Goal: Task Accomplishment & Management: Manage account settings

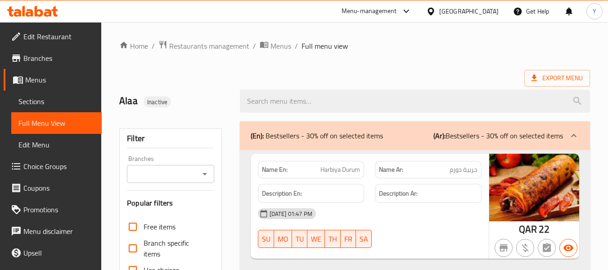
click at [492, 10] on div "Qatar" at bounding box center [468, 11] width 59 height 10
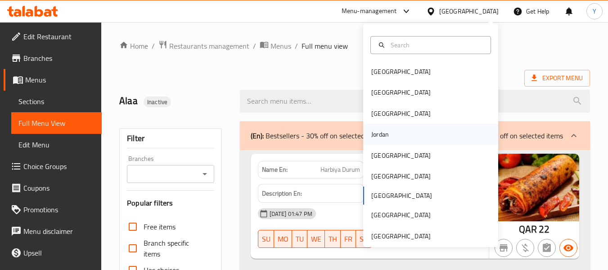
click at [391, 132] on div "Jordan" at bounding box center [430, 134] width 135 height 21
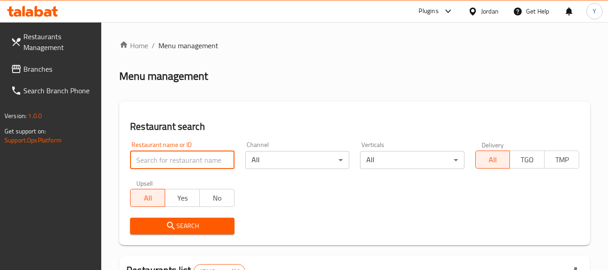
click at [199, 165] on input "search" at bounding box center [182, 160] width 104 height 18
paste input "شاورما جواد"
type input "شاورما جواد"
click button "Search" at bounding box center [182, 225] width 104 height 17
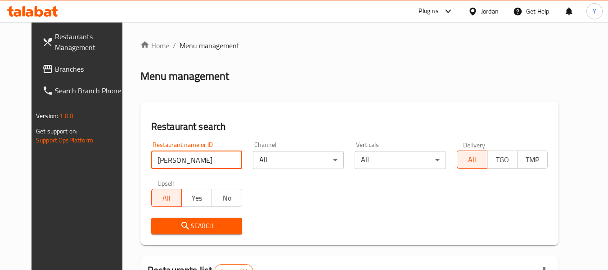
scroll to position [121, 0]
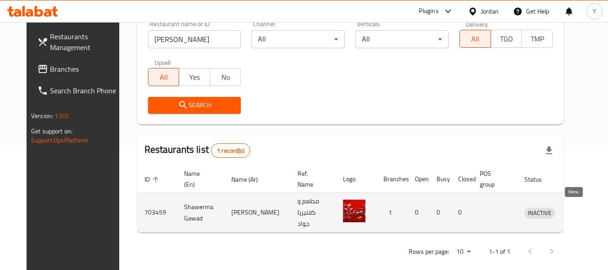
click at [579, 211] on icon "enhanced table" at bounding box center [580, 213] width 3 height 4
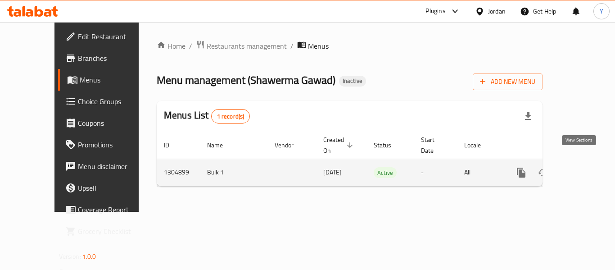
click at [581, 167] on icon "enhanced table" at bounding box center [586, 172] width 11 height 11
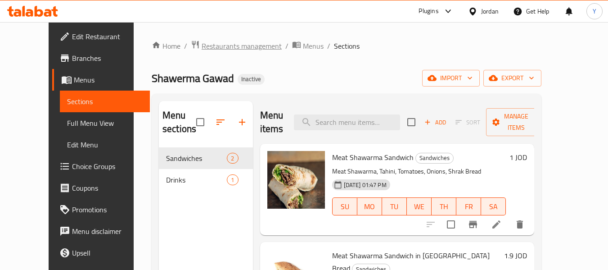
click at [205, 44] on span "Restaurants management" at bounding box center [242, 46] width 80 height 11
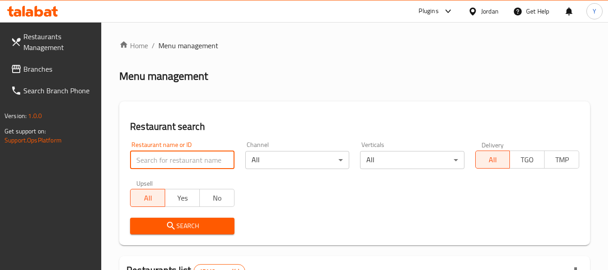
click at [174, 163] on input "search" at bounding box center [182, 160] width 104 height 18
paste input "Burguncy"
type input "Burguncy"
click button "Search" at bounding box center [182, 225] width 104 height 17
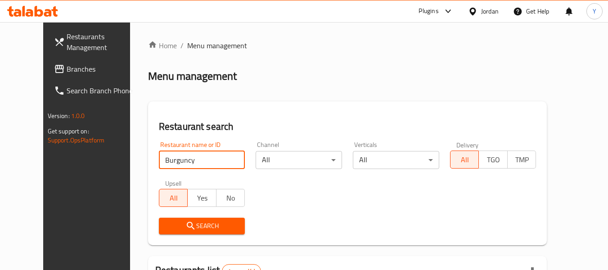
scroll to position [124, 0]
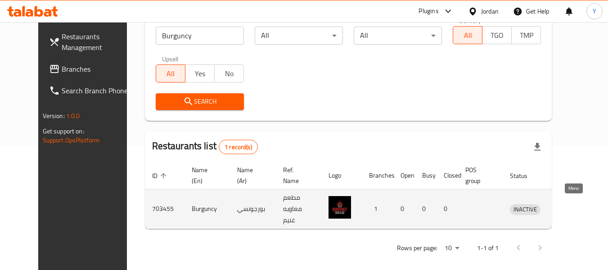
click at [569, 205] on icon "enhanced table" at bounding box center [564, 209] width 10 height 8
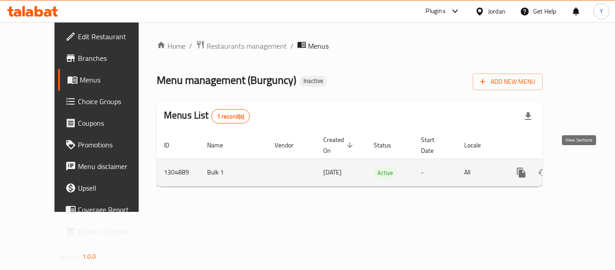
click at [581, 167] on icon "enhanced table" at bounding box center [586, 172] width 11 height 11
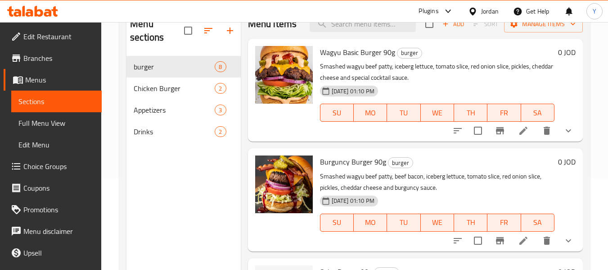
scroll to position [87, 0]
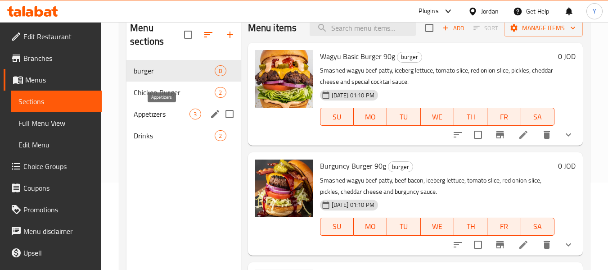
click at [149, 110] on span "Appetizers" at bounding box center [162, 113] width 56 height 11
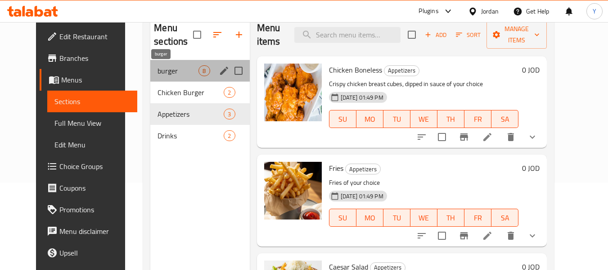
click at [158, 68] on span "burger" at bounding box center [178, 70] width 41 height 11
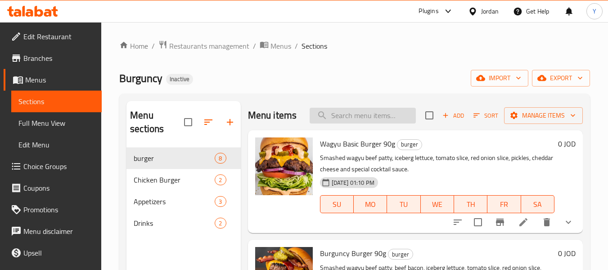
click at [384, 118] on input "search" at bounding box center [363, 116] width 106 height 16
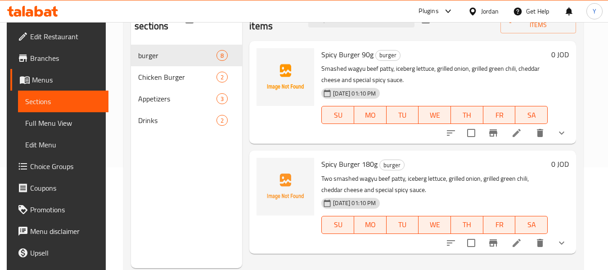
scroll to position [105, 0]
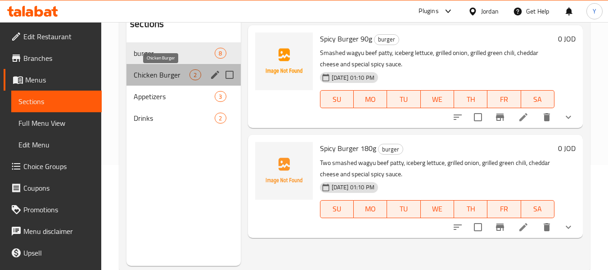
click at [169, 74] on span "Chicken Burger" at bounding box center [162, 74] width 56 height 11
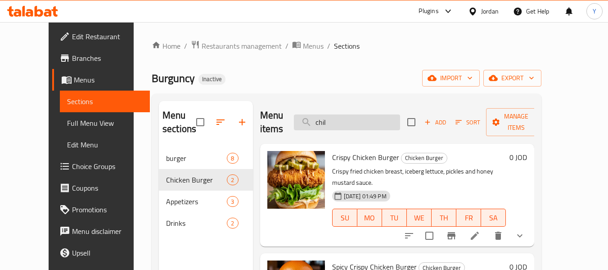
click at [377, 117] on input "chil" at bounding box center [347, 122] width 106 height 16
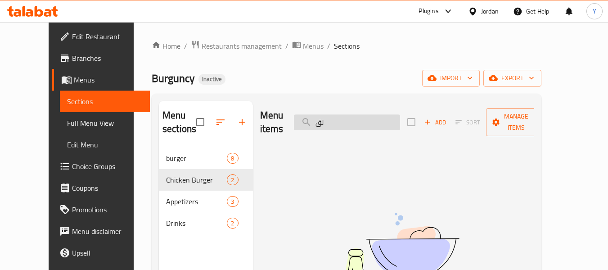
type input "ل"
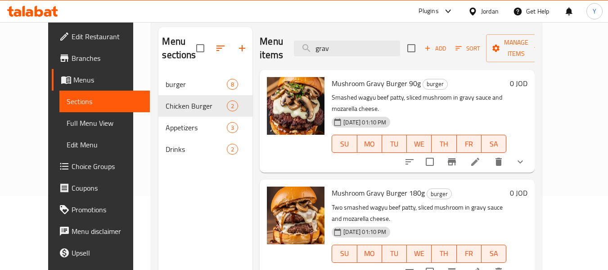
scroll to position [71, 0]
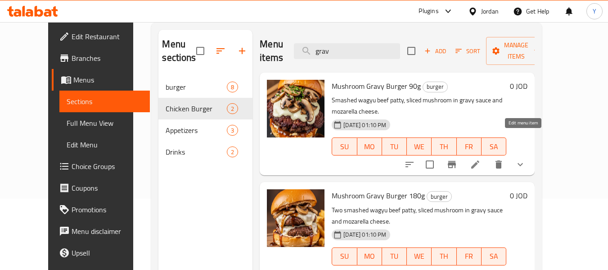
type input "grav"
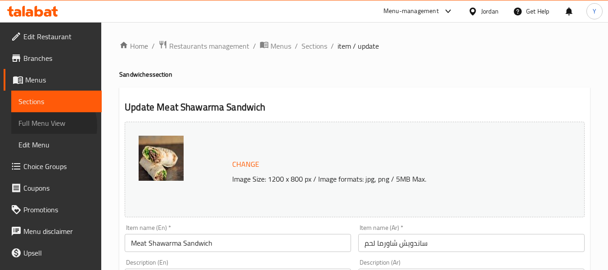
click at [46, 126] on span "Full Menu View" at bounding box center [56, 122] width 76 height 11
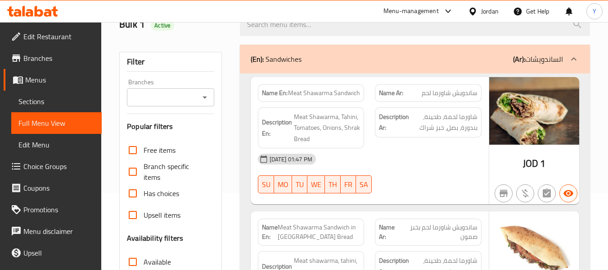
scroll to position [68, 0]
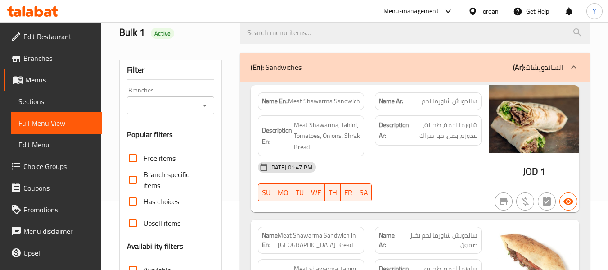
click at [403, 181] on div "10-08-2025 01:47 PM SU MO TU WE TH FR SA" at bounding box center [370, 181] width 235 height 50
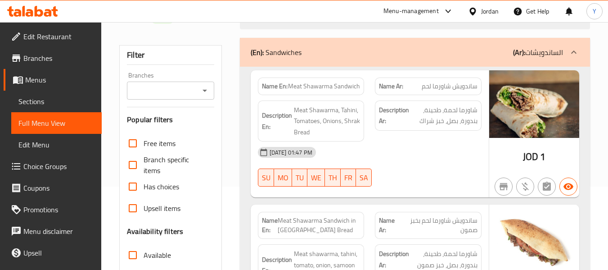
scroll to position [79, 0]
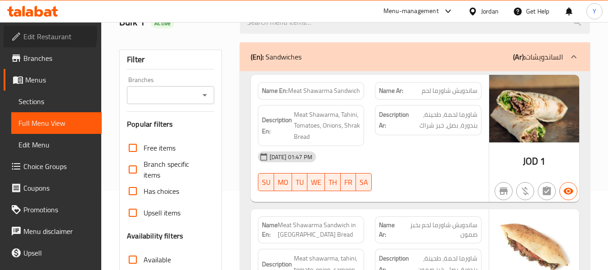
click at [31, 32] on span "Edit Restaurant" at bounding box center [58, 36] width 71 height 11
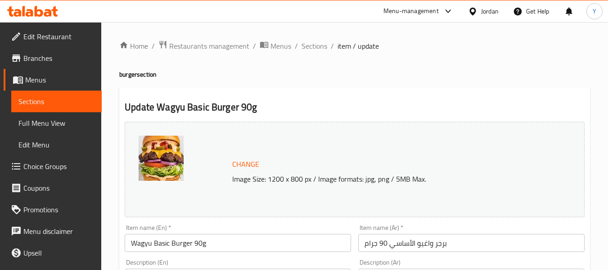
click at [61, 37] on span "Edit Restaurant" at bounding box center [58, 36] width 71 height 11
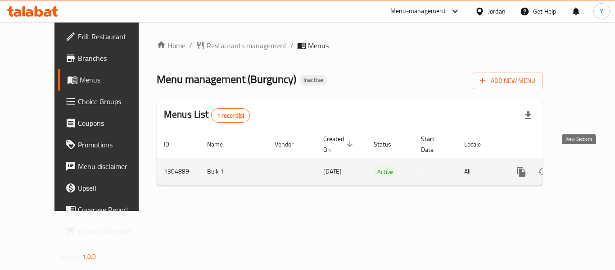
click at [581, 166] on icon "enhanced table" at bounding box center [586, 171] width 11 height 11
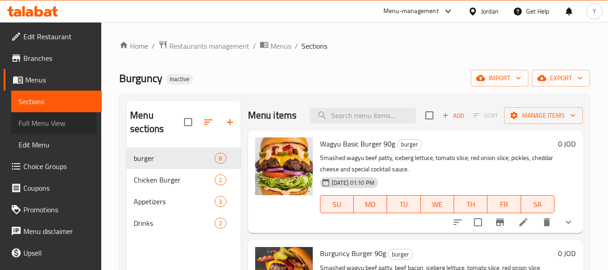
click at [36, 126] on span "Full Menu View" at bounding box center [56, 122] width 76 height 11
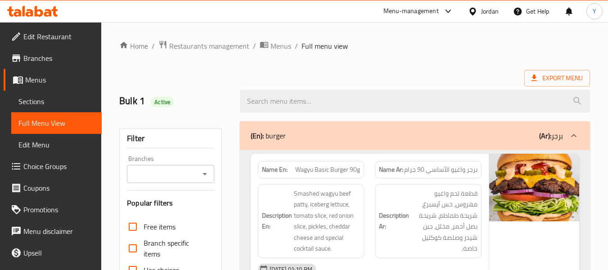
scroll to position [17, 0]
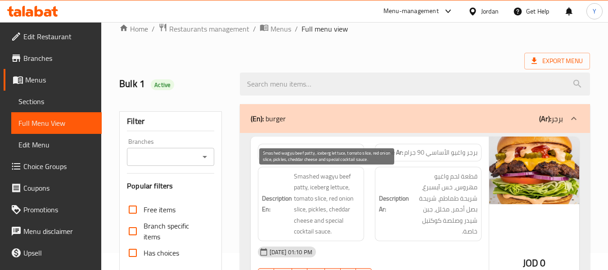
click at [349, 176] on span "Smashed wagyu beef patty, iceberg lettuce, tomato slice, red onion slice, pickl…" at bounding box center [327, 204] width 67 height 66
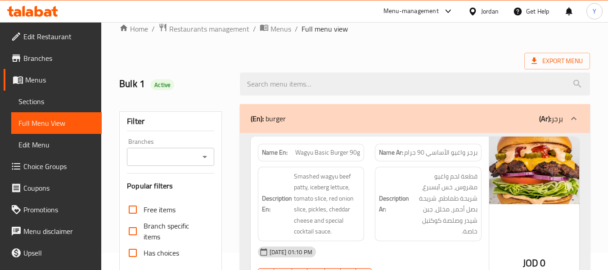
click at [370, 176] on div "Description Ar: قطعة لحم واغيو مهروس، خس آيسبرغ، شريحة طماطم، شريحة بصل أحمر، م…" at bounding box center [428, 203] width 117 height 85
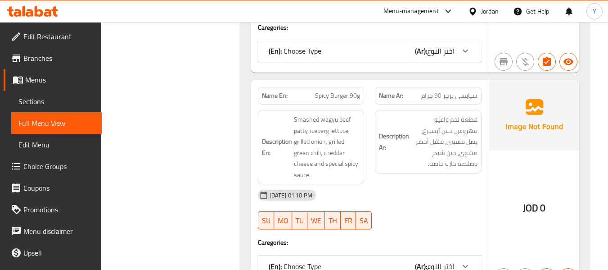
scroll to position [521, 0]
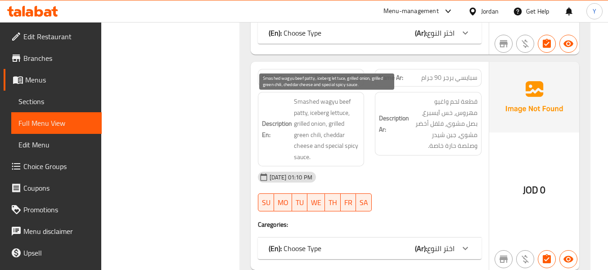
click at [313, 134] on span "Smashed wagyu beef patty, iceberg lettuce, grilled onion, grilled green chili, …" at bounding box center [327, 129] width 67 height 66
copy span "chili"
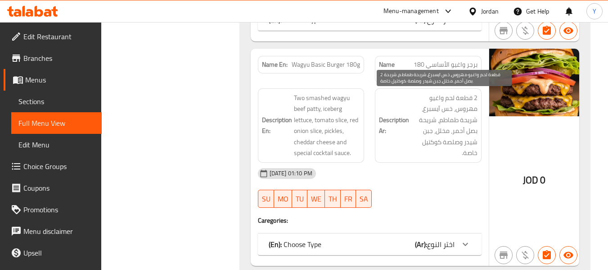
scroll to position [953, 0]
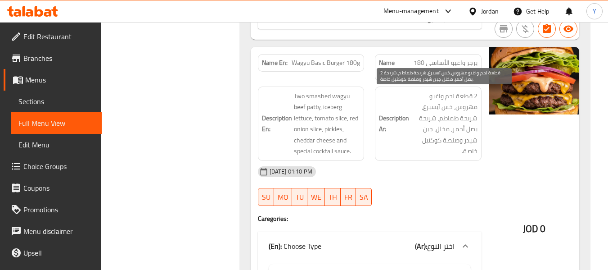
click at [477, 130] on span "2 قطعة لحم واغيو مهروس، خس آيسبرغ، شريحة طماطم، شريحة بصل أحمر، مخلل، جبن شيدر …" at bounding box center [444, 123] width 67 height 66
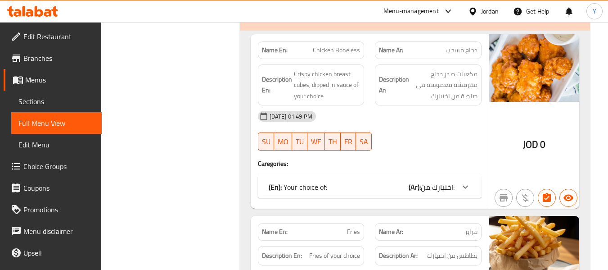
scroll to position [2448, 0]
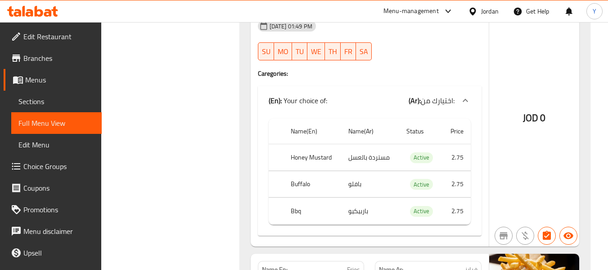
scroll to position [2538, 0]
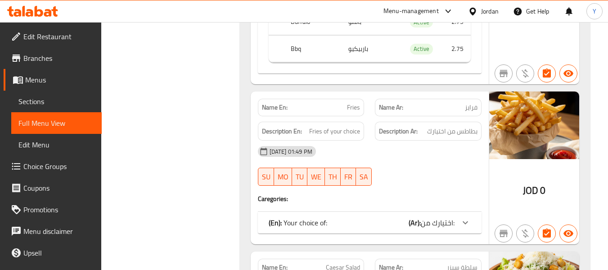
scroll to position [2700, 0]
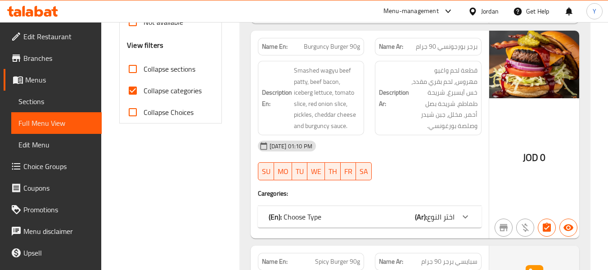
scroll to position [306, 0]
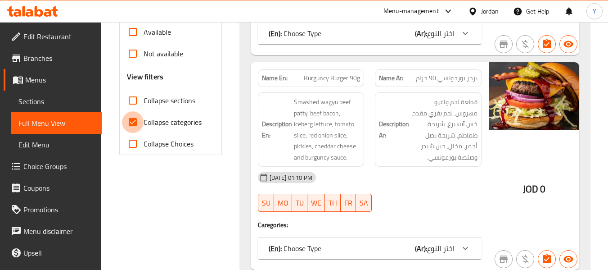
click at [136, 120] on input "Collapse categories" at bounding box center [133, 122] width 22 height 22
checkbox input "false"
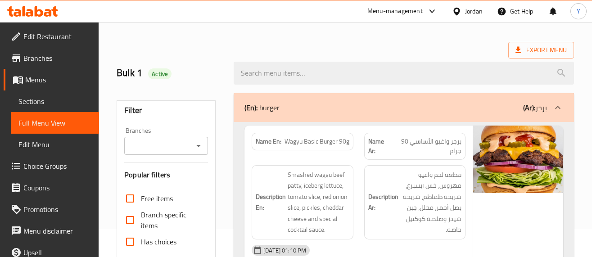
scroll to position [0, 0]
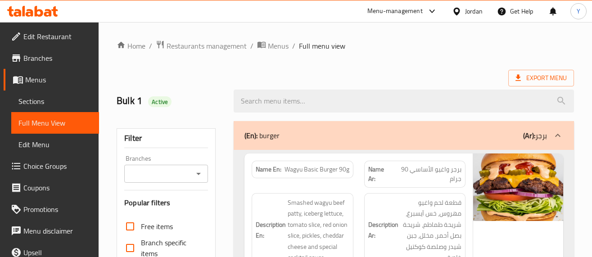
click at [489, 49] on ol "Home / Restaurants management / Menus / Full menu view" at bounding box center [345, 46] width 457 height 12
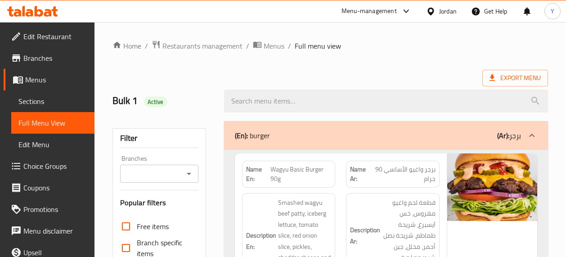
click at [371, 189] on div "Description Ar: قطعة لحم واغيو مهروس، خس آيسبرغ، شريحة طماطم، شريحة بصل أحمر، م…" at bounding box center [393, 241] width 104 height 107
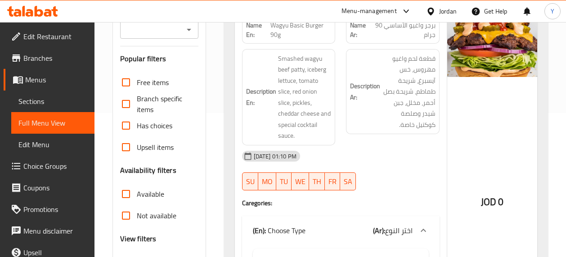
scroll to position [162, 0]
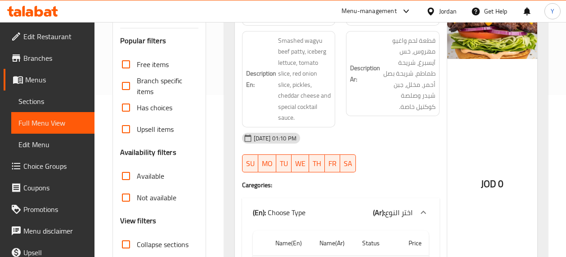
click at [416, 149] on div "10-08-2025 01:10 PM SU MO TU WE TH FR SA" at bounding box center [341, 152] width 208 height 50
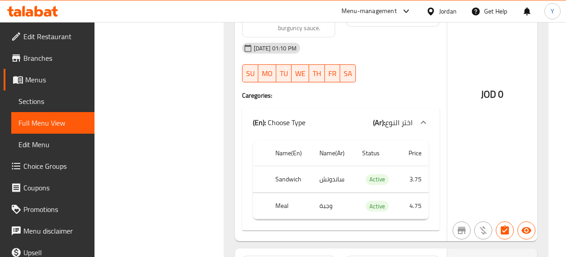
scroll to position [612, 0]
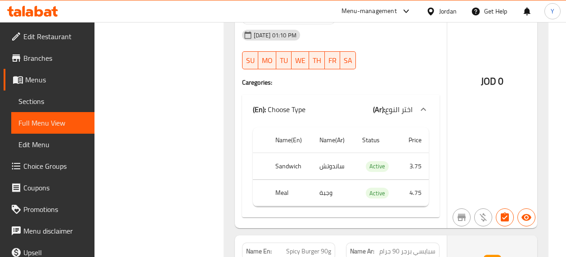
click at [512, 166] on div "JOD 0" at bounding box center [492, 58] width 90 height 340
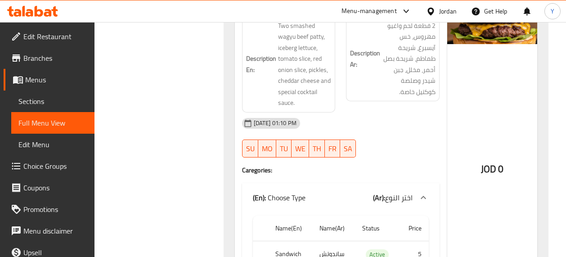
scroll to position [1423, 0]
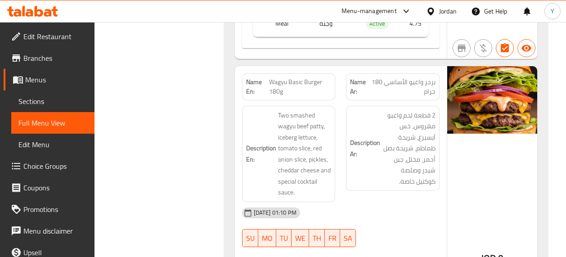
click at [363, 172] on h6 "Description Ar: 2 قطعة لحم واغيو مهروس، خس آيسبرغ، شريحة طماطم، شريحة بصل أحمر،…" at bounding box center [393, 148] width 86 height 77
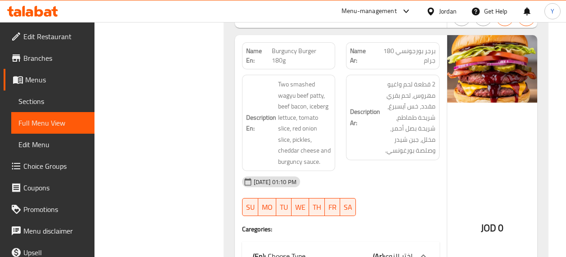
scroll to position [1819, 0]
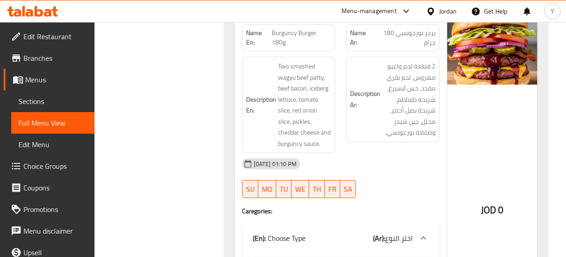
click at [386, 167] on div "10-08-2025 01:10 PM SU MO TU WE TH FR SA" at bounding box center [341, 178] width 208 height 50
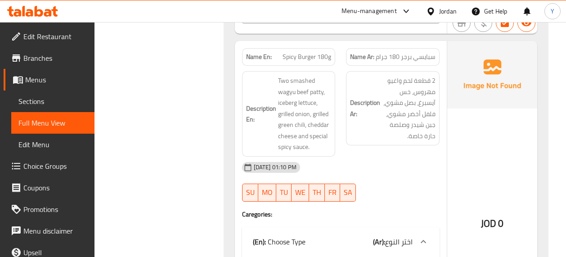
scroll to position [2143, 0]
click at [414, 156] on div "10-08-2025 01:10 PM" at bounding box center [341, 167] width 208 height 22
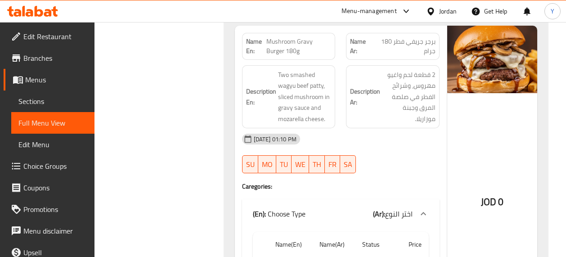
scroll to position [2485, 0]
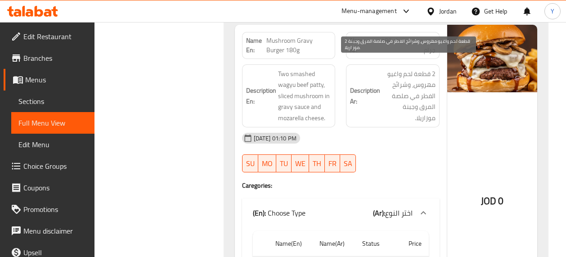
click at [383, 112] on span "2 قطعة لحم واغيو مهروس، وشرائح الفطر في صلصة المرق وجبنة موزاريلا." at bounding box center [409, 95] width 54 height 55
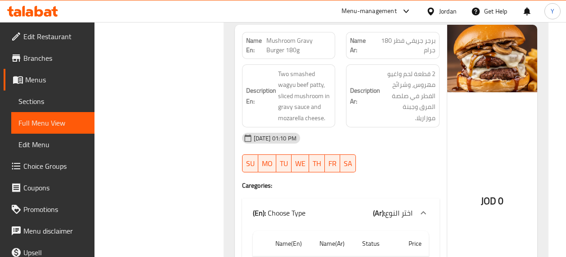
click at [412, 117] on div "Description Ar: 2 قطعة لحم واغيو مهروس، وشرائح الفطر في صلصة المرق وجبنة موزاري…" at bounding box center [393, 95] width 94 height 63
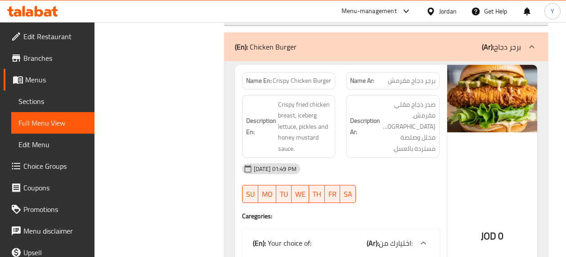
scroll to position [2800, 0]
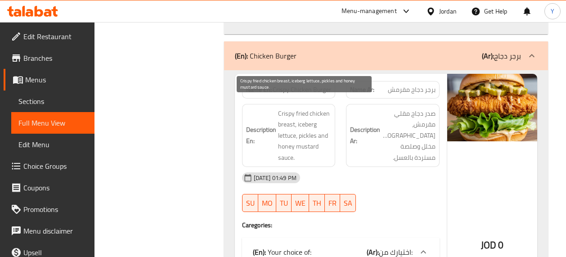
click at [325, 131] on span "Crispy fried chicken breast, iceberg lettuce, pickles and honey mustard sauce." at bounding box center [305, 135] width 54 height 55
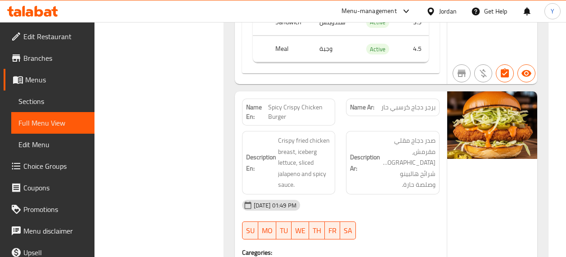
scroll to position [3089, 0]
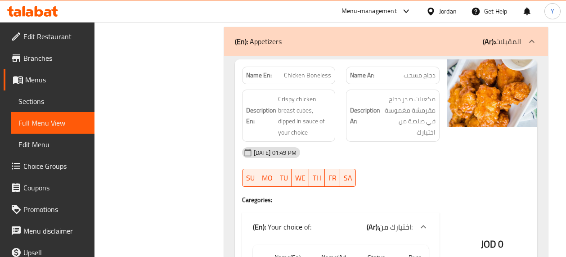
scroll to position [3485, 0]
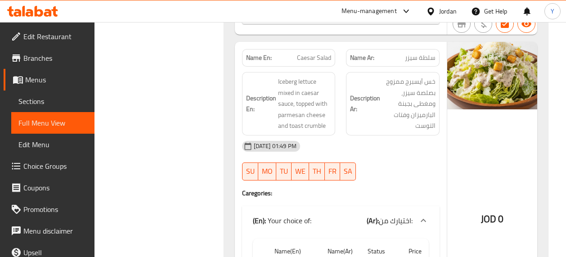
scroll to position [4133, 0]
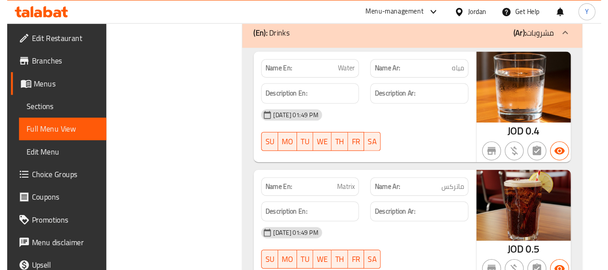
scroll to position [4286, 0]
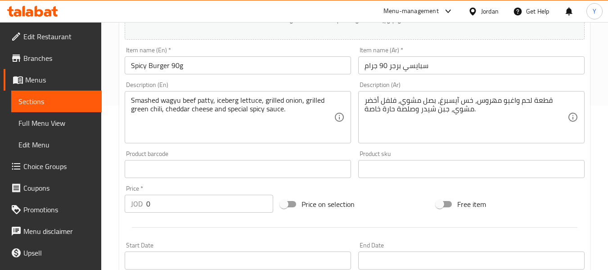
scroll to position [165, 0]
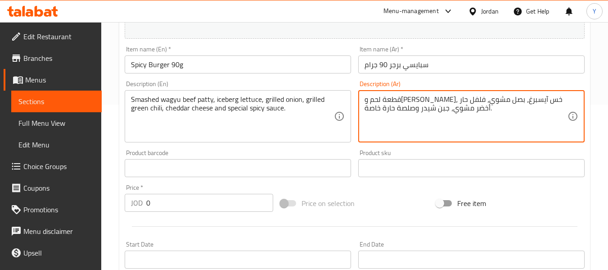
drag, startPoint x: 379, startPoint y: 99, endPoint x: 388, endPoint y: 101, distance: 9.1
click at [388, 101] on textarea "قطعة لحم و[PERSON_NAME]، خس آيسبرغ، بصل مشوي، فلفل حار أخضر مشوي، جبن شيدر وصلص…" at bounding box center [466, 116] width 203 height 43
type textarea "قطعة لحم و[PERSON_NAME]، خس آيسبرغ، بصل مشوي، فلفل حار أخضر مشوي، جبن شيدر وصلص…"
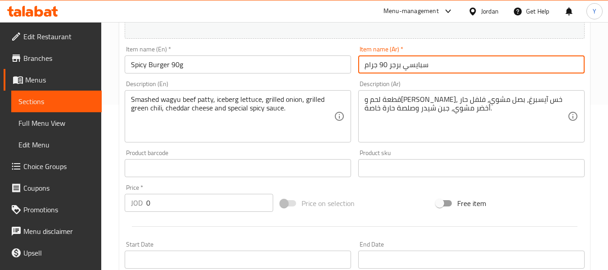
click at [402, 64] on input "سبايسي برجر 90 جرام" at bounding box center [471, 64] width 226 height 18
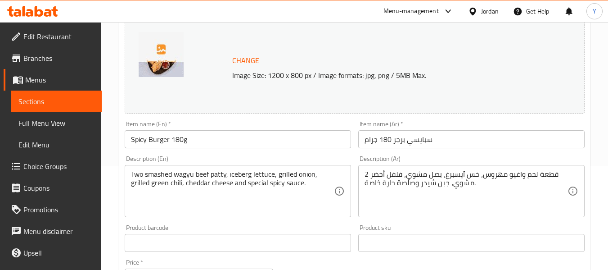
scroll to position [106, 0]
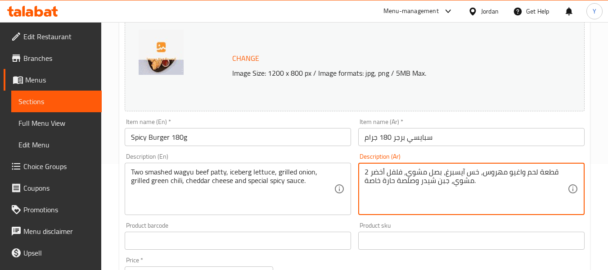
paste textarea "ار"
type textarea "2 قطعة لحم و[PERSON_NAME]، خس آيسبرغ، بصل مشوي، فلفل حار أخضر مشوي، جبن شيدر وص…"
click at [407, 138] on input "سبايسي برجر 180 جرام" at bounding box center [471, 137] width 226 height 18
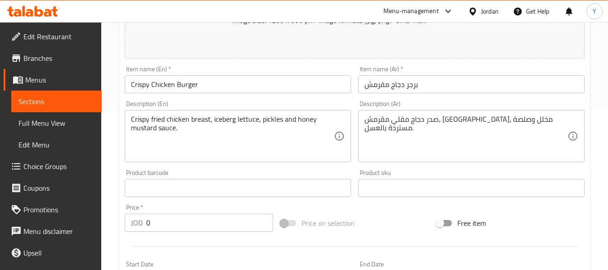
scroll to position [162, 0]
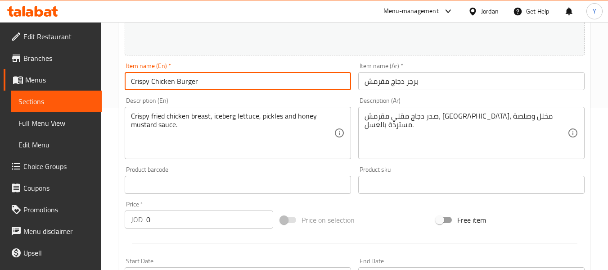
click at [298, 84] on input "Crispy Chicken Burger" at bounding box center [238, 81] width 226 height 18
type input "Crispy Chicken Burger 125g"
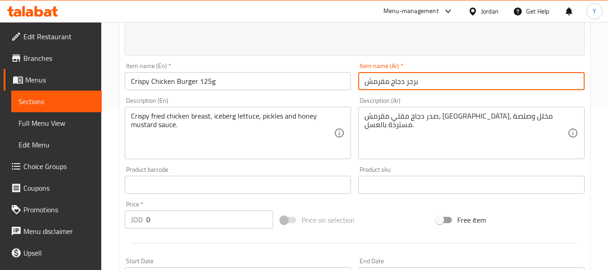
click at [453, 81] on input "برجر دجاج مقرمش" at bounding box center [471, 81] width 226 height 18
paste input "125 جرام"
type input "برجر دجاج مقرمش 125 جرام"
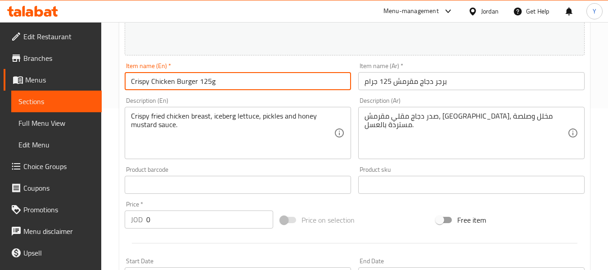
drag, startPoint x: 197, startPoint y: 81, endPoint x: 128, endPoint y: 86, distance: 69.1
click at [128, 86] on input "Crispy Chicken Burger 125g" at bounding box center [238, 81] width 226 height 18
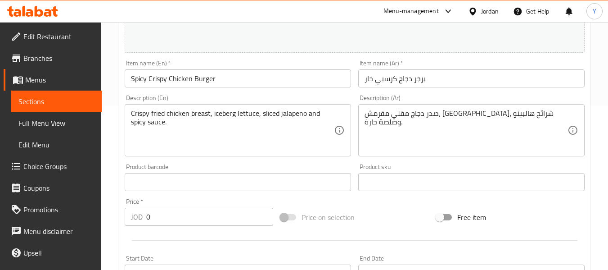
scroll to position [187, 0]
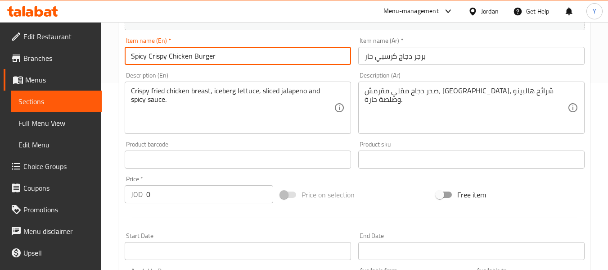
click at [335, 54] on input "Spicy Crispy Chicken Burger" at bounding box center [238, 56] width 226 height 18
type input "Spicy Crispy Chicken Burger 125g"
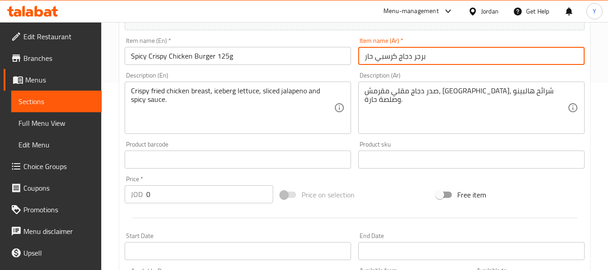
click at [506, 52] on input "برجر دجاج كرسبي حار" at bounding box center [471, 56] width 226 height 18
drag, startPoint x: 393, startPoint y: 55, endPoint x: 339, endPoint y: 60, distance: 55.1
click at [339, 60] on div "Change Image Size: 1200 x 800 px / Image formats: jpg, png / 5MB Max. Item name…" at bounding box center [354, 131] width 467 height 401
type input "برجر دجاج كرسبي حار 125 جرام"
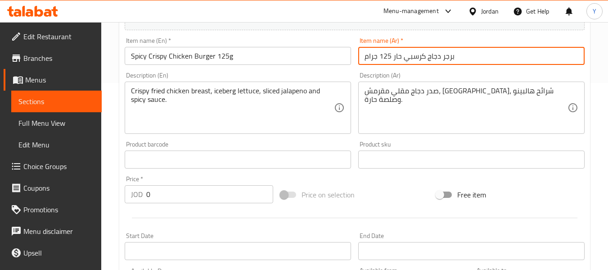
click at [55, 131] on link "Full Menu View" at bounding box center [56, 123] width 90 height 22
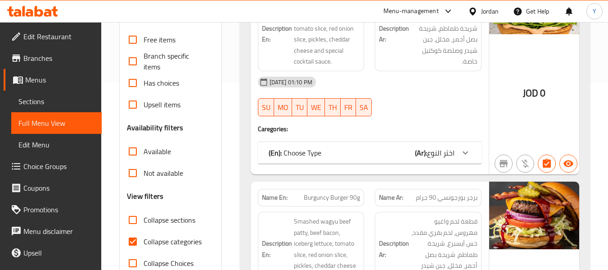
scroll to position [423, 0]
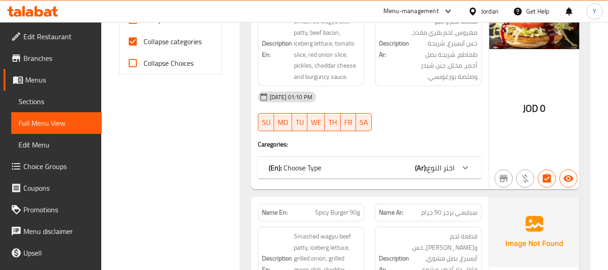
scroll to position [369, 0]
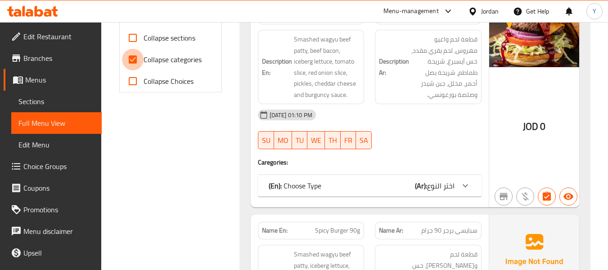
click at [137, 63] on input "Collapse categories" at bounding box center [133, 60] width 22 height 22
checkbox input "false"
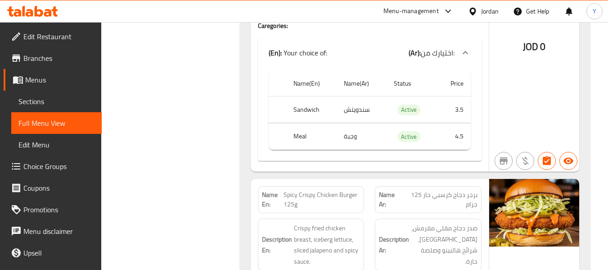
scroll to position [2897, 0]
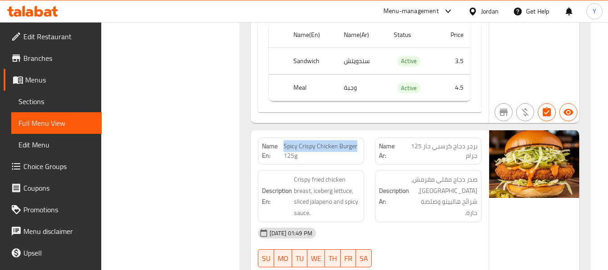
drag, startPoint x: 285, startPoint y: 131, endPoint x: 366, endPoint y: 134, distance: 82.0
copy span "Spicy Crispy Chicken Burger"
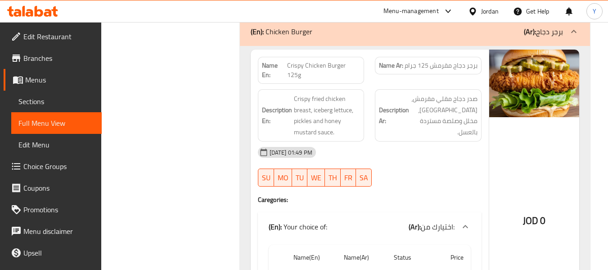
scroll to position [2663, 0]
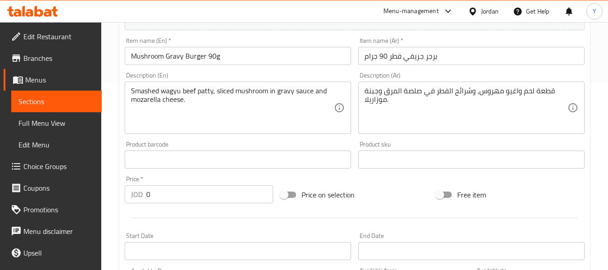
scroll to position [190, 0]
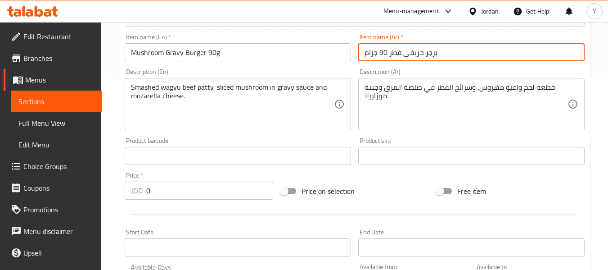
click at [417, 56] on input "برجر جريفي فطر 90 جرام" at bounding box center [471, 52] width 226 height 18
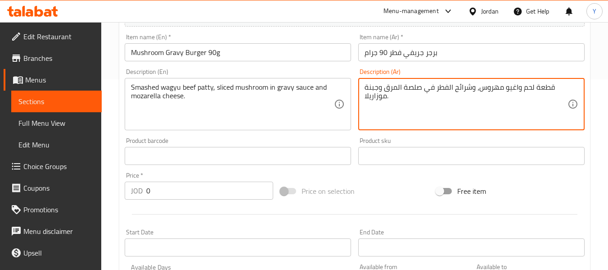
click at [393, 89] on textarea "قطعة لحم واغيو مهروس، وشرائح الفطر في صلصة المرق وجبنة موزاريلا." at bounding box center [466, 104] width 203 height 43
paste textarea "ريفي"
type textarea "قطعة لحم و[PERSON_NAME]، وشرائح الفطر في صلصة جريفي وجبنة موزاريلا."
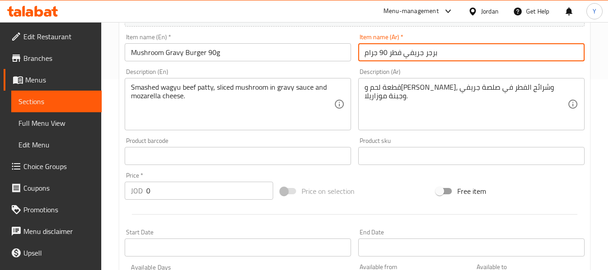
click at [399, 58] on input "برجر جريفي فطر 90 جرام" at bounding box center [471, 52] width 226 height 18
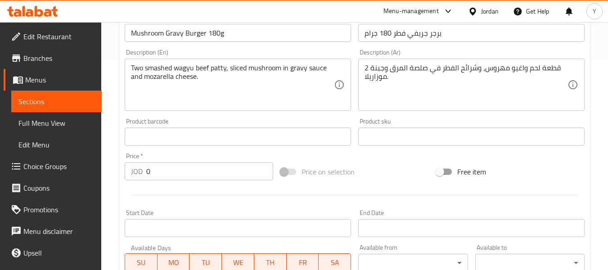
scroll to position [206, 0]
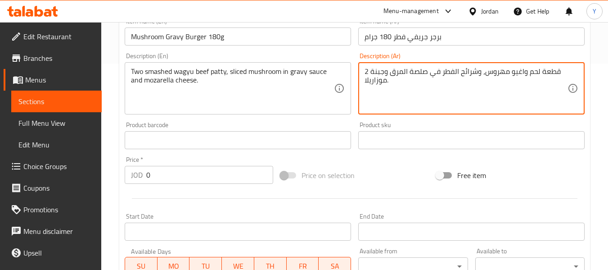
click at [401, 71] on textarea "2 قطعة لحم واغيو مهروس، وشرائح الفطر في صلصة المرق وجبنة موزاريلا." at bounding box center [466, 88] width 203 height 43
paste textarea "ريفي"
type textarea "2 قطعة لحم و[PERSON_NAME]، وشرائح الفطر في صلصة جريفي وجبنة موزاريلا."
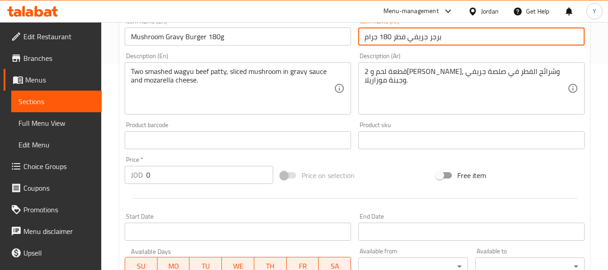
click at [421, 37] on input "برجر جريفي فطر 180 جرام" at bounding box center [471, 36] width 226 height 18
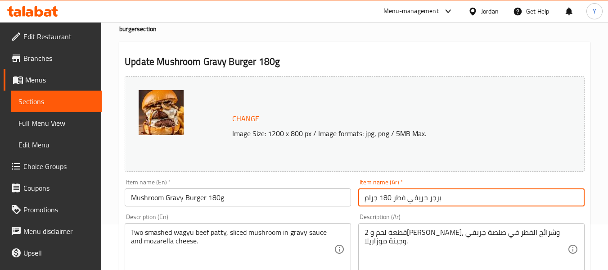
scroll to position [0, 0]
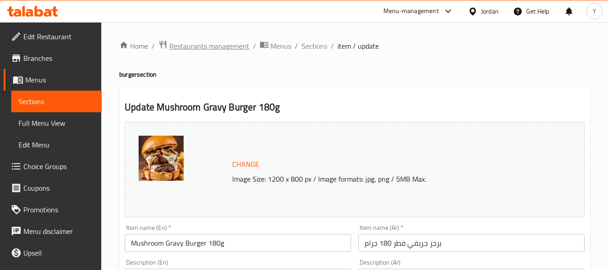
click at [238, 44] on span "Restaurants management" at bounding box center [209, 46] width 80 height 11
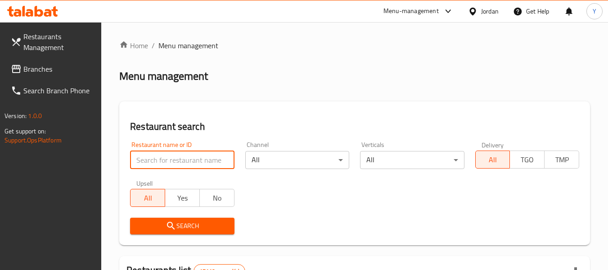
click at [172, 168] on input "search" at bounding box center [182, 160] width 104 height 18
paste input "LABELLA MAMA"
type input "LABELLA MAMA"
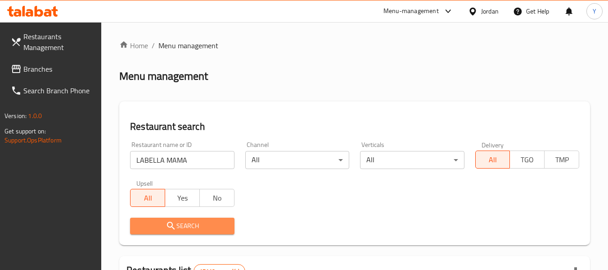
click at [174, 232] on button "Search" at bounding box center [182, 225] width 104 height 17
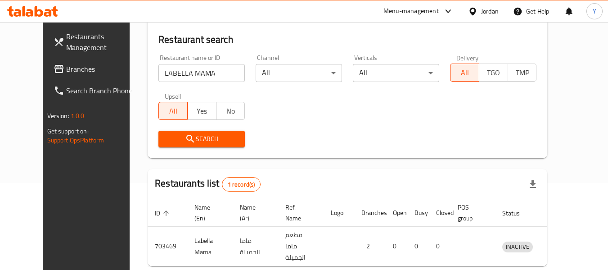
scroll to position [121, 0]
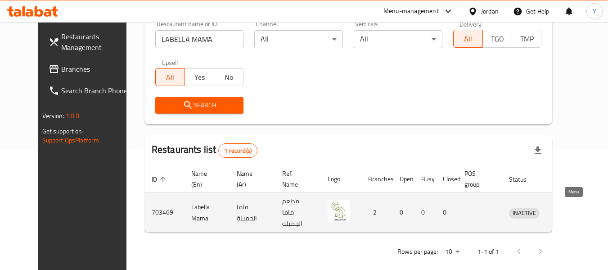
click at [567, 211] on icon "enhanced table" at bounding box center [565, 213] width 3 height 4
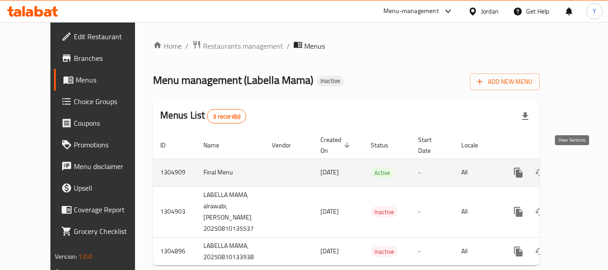
click at [578, 167] on icon "enhanced table" at bounding box center [583, 172] width 11 height 11
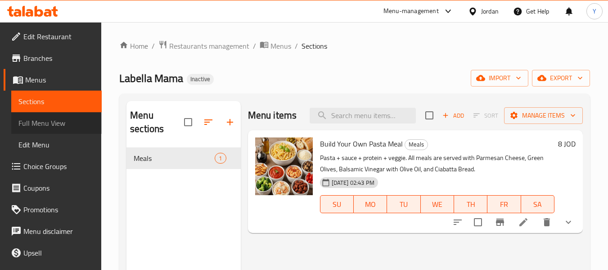
click at [69, 126] on span "Full Menu View" at bounding box center [56, 122] width 76 height 11
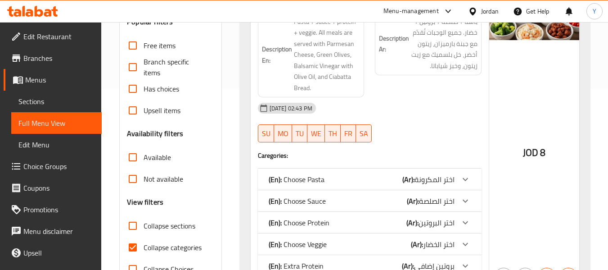
scroll to position [184, 0]
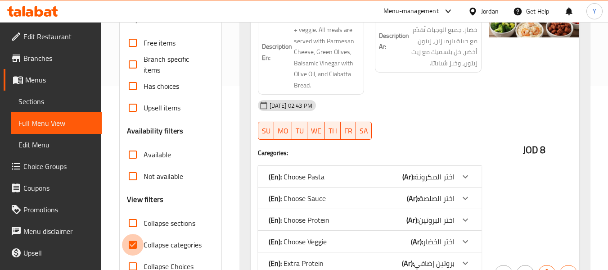
click at [133, 237] on input "Collapse categories" at bounding box center [133, 245] width 22 height 22
checkbox input "false"
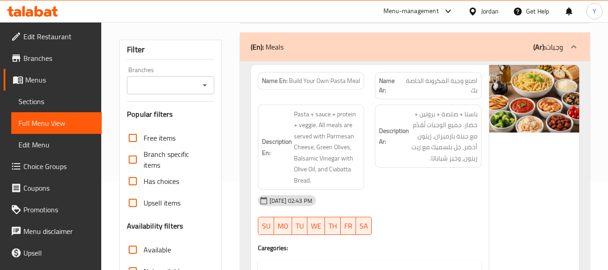
scroll to position [91, 0]
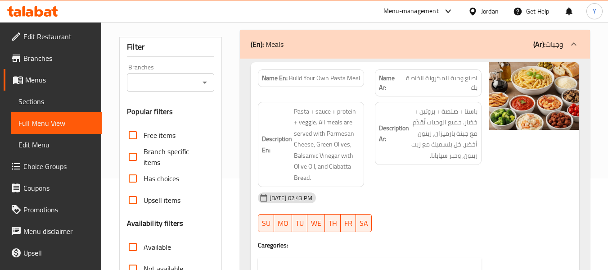
click at [365, 184] on div "Description En: Pasta + sauce + protein + veggie. All meals are served with Par…" at bounding box center [311, 144] width 117 height 96
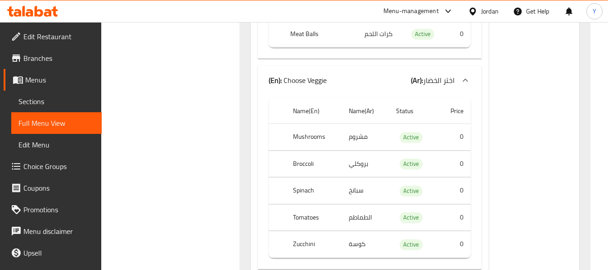
scroll to position [1018, 0]
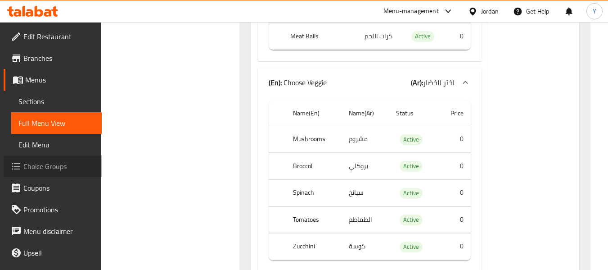
click at [67, 167] on span "Choice Groups" at bounding box center [58, 166] width 71 height 11
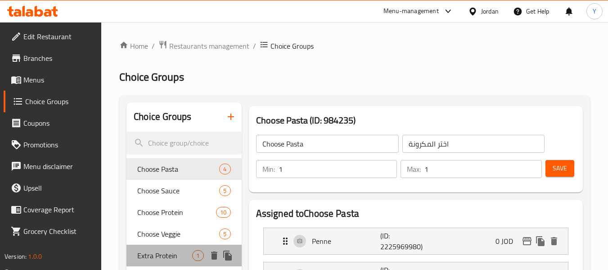
click at [168, 252] on span "Extra Protein" at bounding box center [164, 255] width 55 height 11
type input "Extra Protein"
type input "بروتين إضافي"
type input "0"
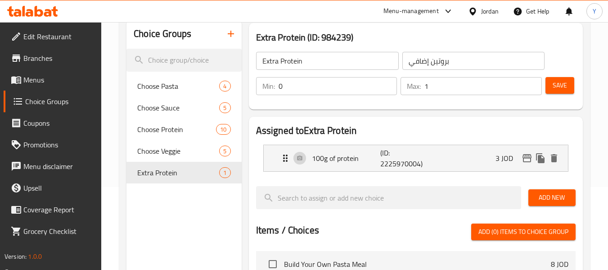
scroll to position [82, 0]
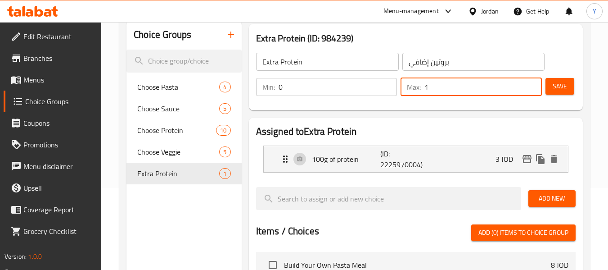
drag, startPoint x: 433, startPoint y: 84, endPoint x: 413, endPoint y: 85, distance: 19.8
click at [413, 85] on div "Max: 1 ​" at bounding box center [471, 87] width 141 height 18
type input "2"
click at [285, 64] on input "Extra Protein" at bounding box center [327, 62] width 143 height 18
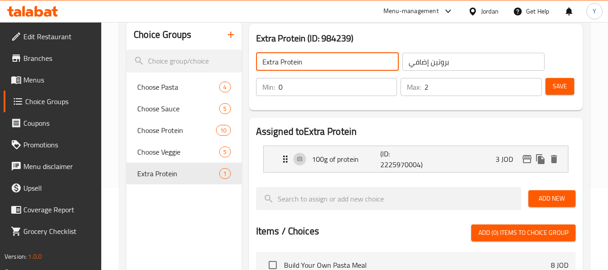
click at [285, 64] on input "Extra Protein" at bounding box center [327, 62] width 143 height 18
type input "Extras:"
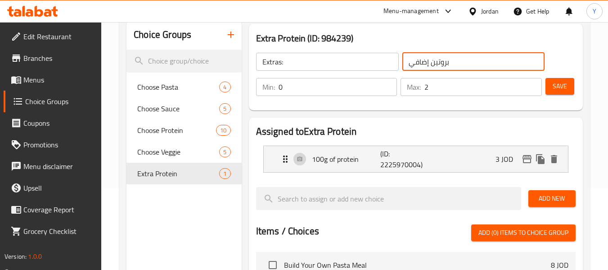
drag, startPoint x: 448, startPoint y: 60, endPoint x: 366, endPoint y: 60, distance: 82.4
click at [366, 60] on div "Extras: ​ بروتين إضافي ​" at bounding box center [401, 61] width 300 height 29
type input "h"
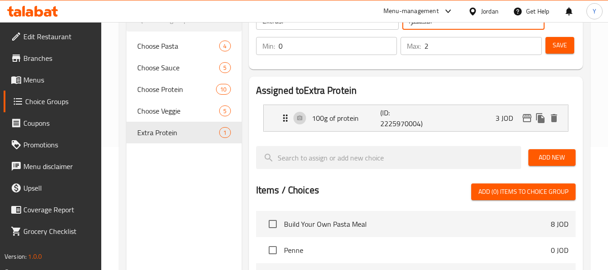
scroll to position [122, 0]
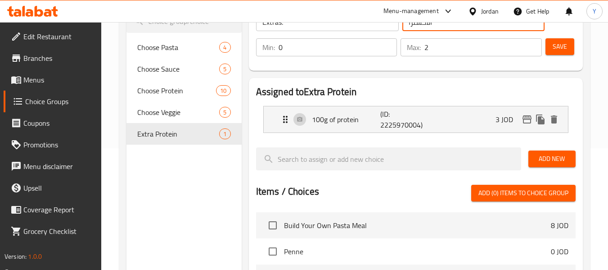
type input "الاكسترا"
click at [337, 114] on p "100g of protein" at bounding box center [346, 119] width 69 height 11
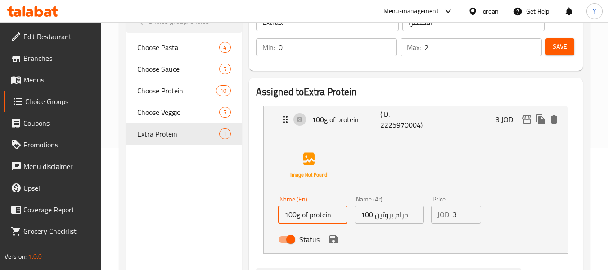
click at [317, 208] on input "100g of protein" at bounding box center [312, 214] width 69 height 18
paste input "extra protein (100g)"
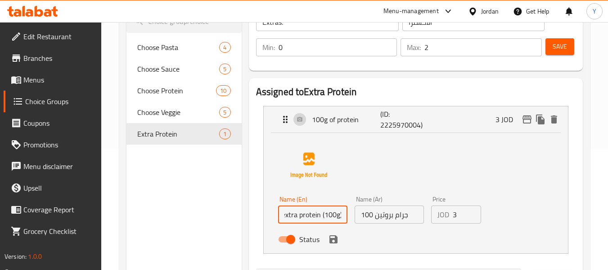
type input "extra protein (100g)"
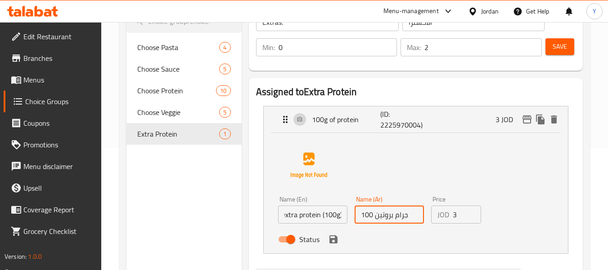
scroll to position [0, 0]
click at [399, 217] on input "100 جرام بروتين" at bounding box center [389, 214] width 69 height 18
click at [386, 216] on input "100 جرام بروتين" at bounding box center [389, 214] width 69 height 18
click at [393, 216] on input "100 جرام بروتين" at bounding box center [389, 214] width 69 height 18
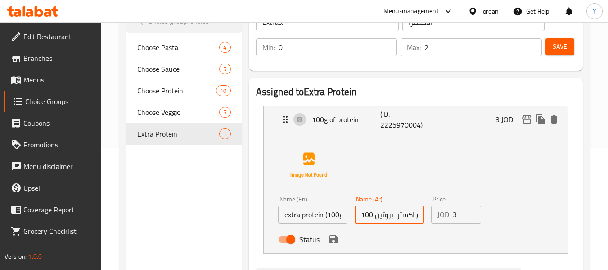
click at [373, 217] on input "100 جرام اكسترا بروتين" at bounding box center [389, 214] width 69 height 18
click at [334, 238] on icon "save" at bounding box center [334, 239] width 8 height 8
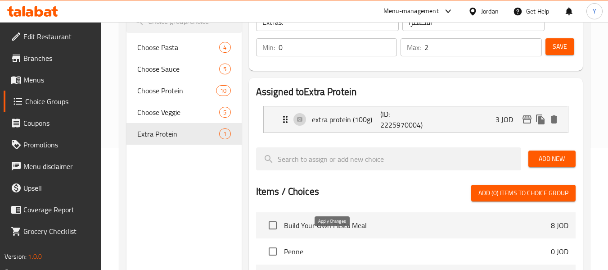
type input "100 جرام اكسترا بروتين"
click at [553, 160] on span "Add New" at bounding box center [552, 158] width 33 height 11
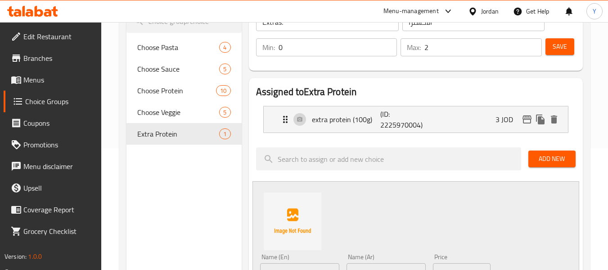
scroll to position [184, 0]
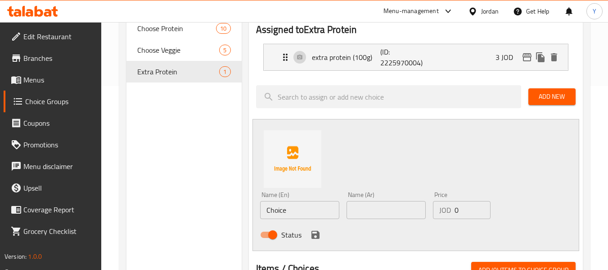
click at [287, 209] on input "Choice" at bounding box center [299, 210] width 79 height 18
paste input "extra veggies (2types)"
type input "extra veggies (2types)"
click at [397, 208] on input "text" at bounding box center [386, 210] width 79 height 18
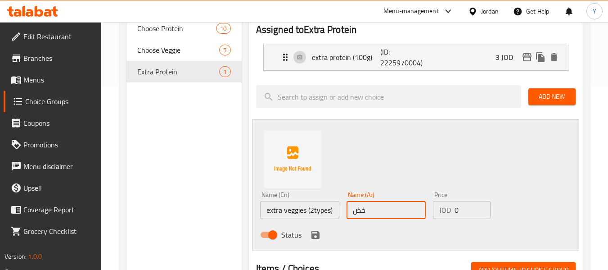
type input "خ"
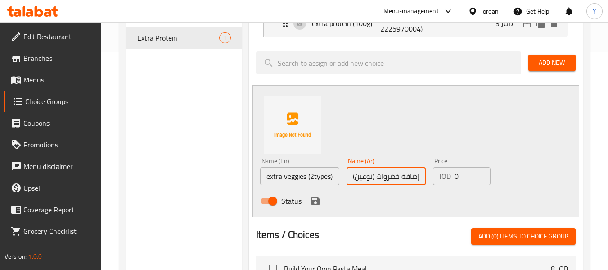
scroll to position [217, 0]
type input "إضافة خضروات (نوعين)"
click at [315, 203] on icon "save" at bounding box center [315, 200] width 11 height 11
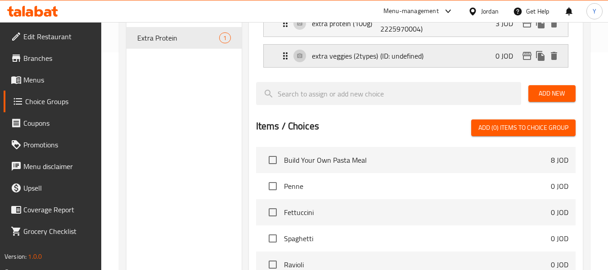
click at [474, 58] on div "extra veggies (2types) (ID: undefined) 0 JOD" at bounding box center [418, 56] width 277 height 23
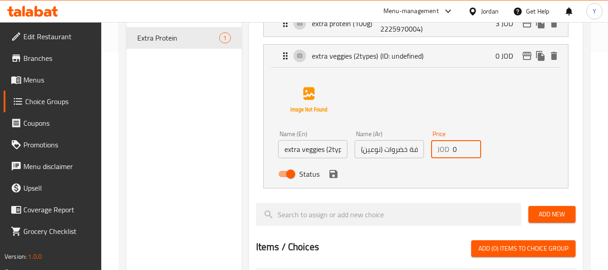
drag, startPoint x: 461, startPoint y: 146, endPoint x: 303, endPoint y: 165, distance: 158.7
click at [303, 165] on div "Name (En) extra veggies (2types) Name (En) Name (Ar) إضافة خضروات (نوعين) Name …" at bounding box center [390, 156] width 230 height 59
type input "1"
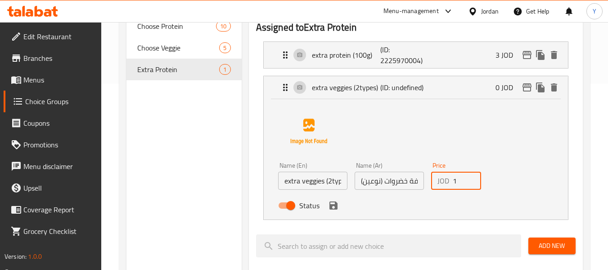
scroll to position [173, 0]
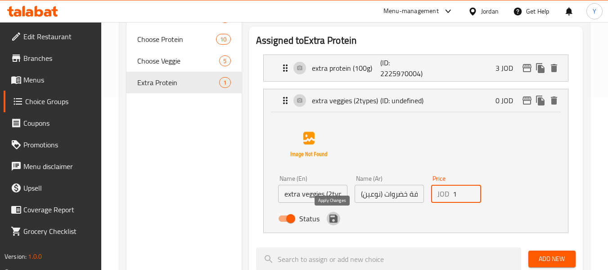
click at [334, 218] on icon "save" at bounding box center [334, 218] width 8 height 8
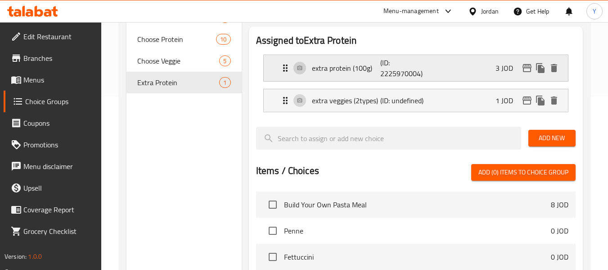
click at [381, 70] on p "(ID: 2225970004)" at bounding box center [403, 68] width 46 height 22
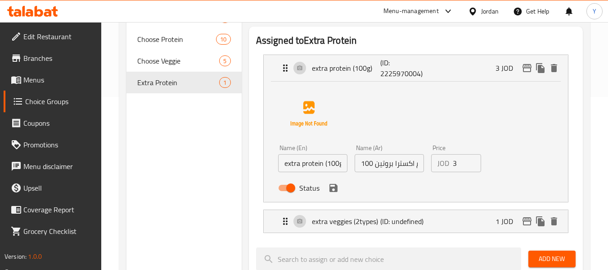
click at [404, 162] on input "100 جرام اكسترا بروتين" at bounding box center [389, 163] width 69 height 18
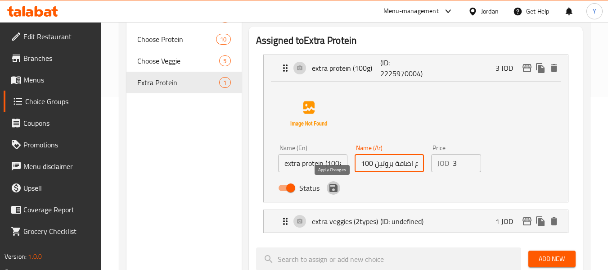
click at [332, 186] on icon "save" at bounding box center [333, 187] width 11 height 11
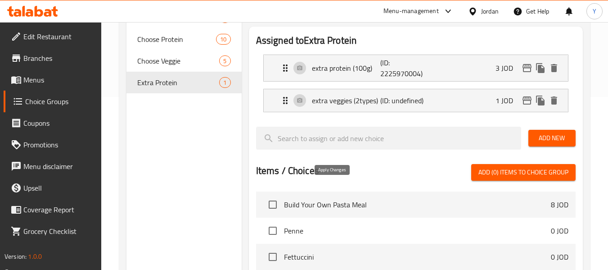
type input "100 جرام اضافة بروتين"
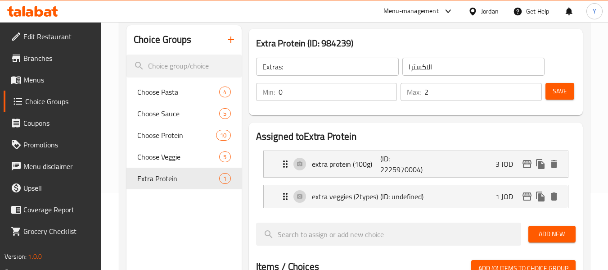
scroll to position [73, 0]
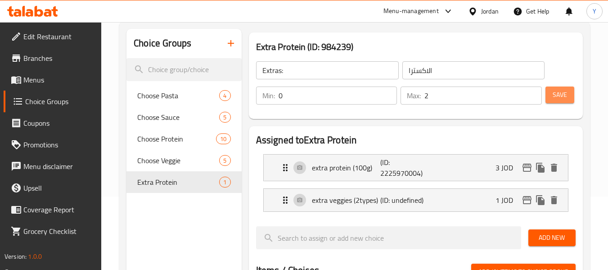
click at [554, 96] on span "Save" at bounding box center [560, 94] width 14 height 11
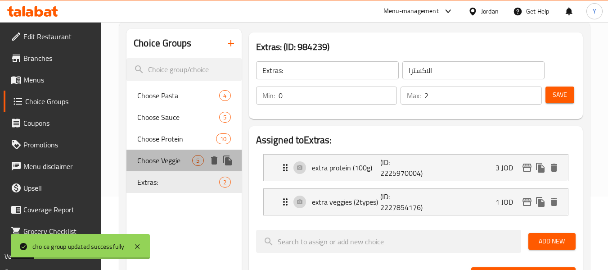
click at [167, 160] on span "Choose Veggie" at bounding box center [164, 160] width 55 height 11
type input "Choose Veggie"
type input "اختر الخضار"
type input "1"
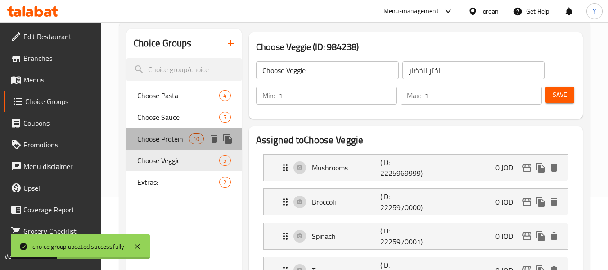
click at [166, 135] on span "Choose Protein" at bounding box center [163, 138] width 52 height 11
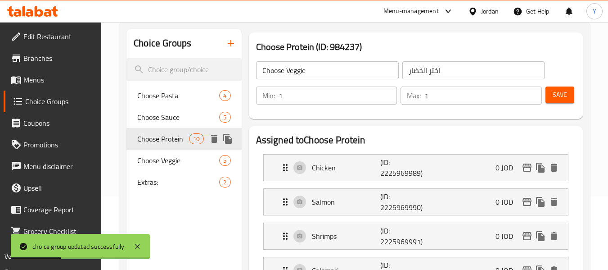
type input "Choose Protein"
type input "اختر البروتين"
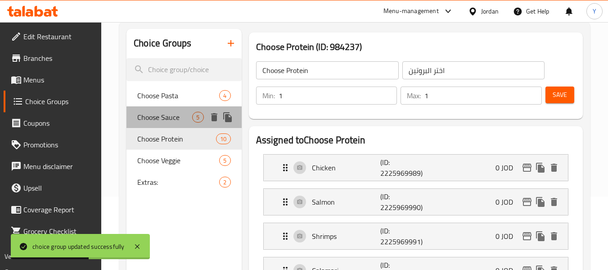
click at [166, 117] on span "Choose Sauce" at bounding box center [164, 117] width 55 height 11
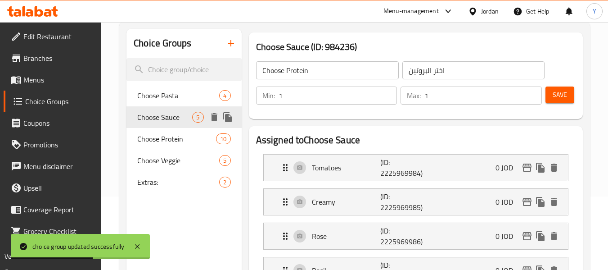
type input "Choose Sauce"
type input "اختر الصلصة"
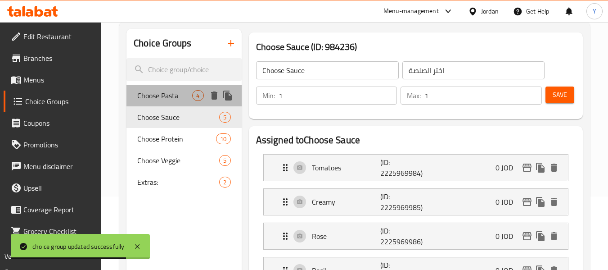
click at [174, 88] on div "Choose Pasta 4" at bounding box center [183, 96] width 115 height 22
type input "Choose Pasta"
type input "اختر المكرونة"
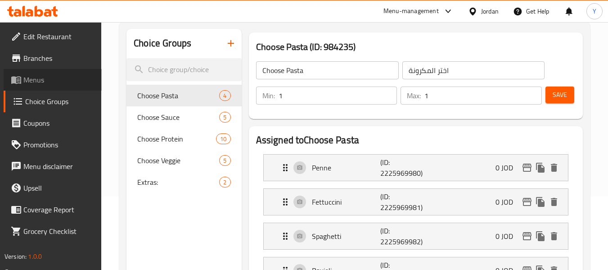
click at [49, 81] on span "Menus" at bounding box center [58, 79] width 71 height 11
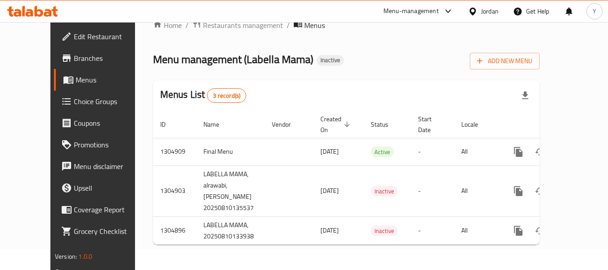
scroll to position [11, 0]
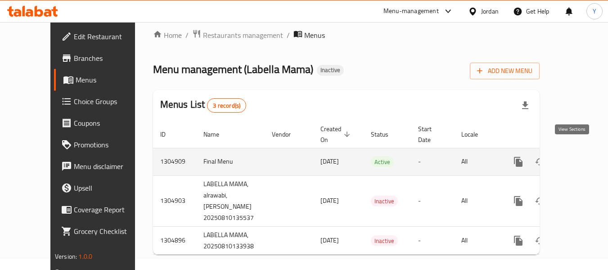
click at [578, 157] on icon "enhanced table" at bounding box center [583, 161] width 11 height 11
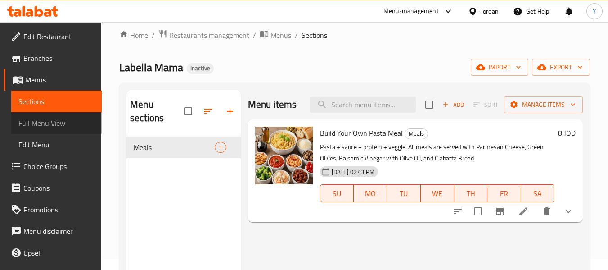
click at [61, 126] on span "Full Menu View" at bounding box center [56, 122] width 76 height 11
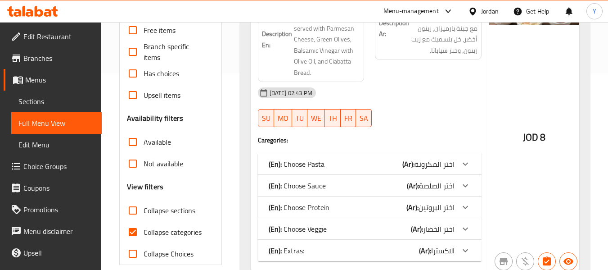
scroll to position [195, 0]
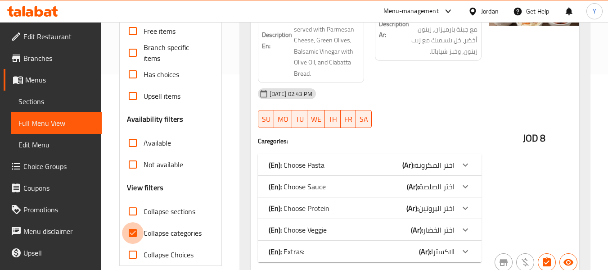
click at [132, 234] on input "Collapse categories" at bounding box center [133, 233] width 22 height 22
checkbox input "false"
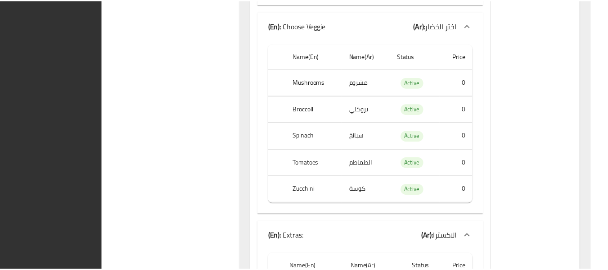
scroll to position [1218, 0]
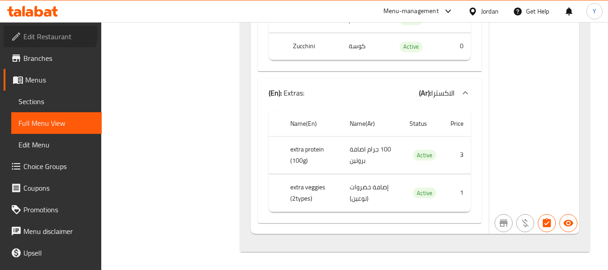
click at [49, 33] on span "Edit Restaurant" at bounding box center [58, 36] width 71 height 11
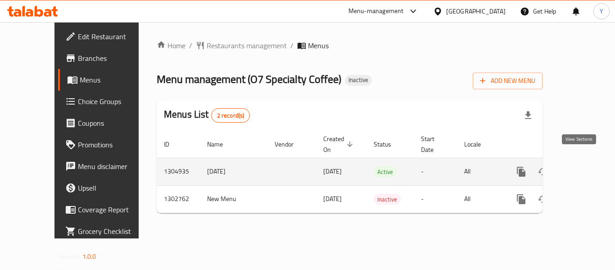
click at [582, 166] on icon "enhanced table" at bounding box center [586, 171] width 11 height 11
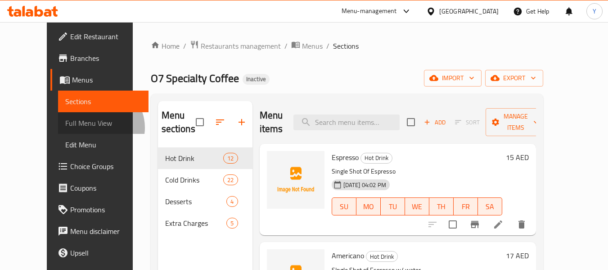
click at [65, 127] on span "Full Menu View" at bounding box center [103, 122] width 76 height 11
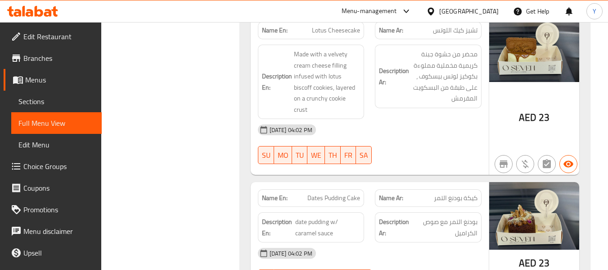
scroll to position [4728, 0]
